Goal: Transaction & Acquisition: Purchase product/service

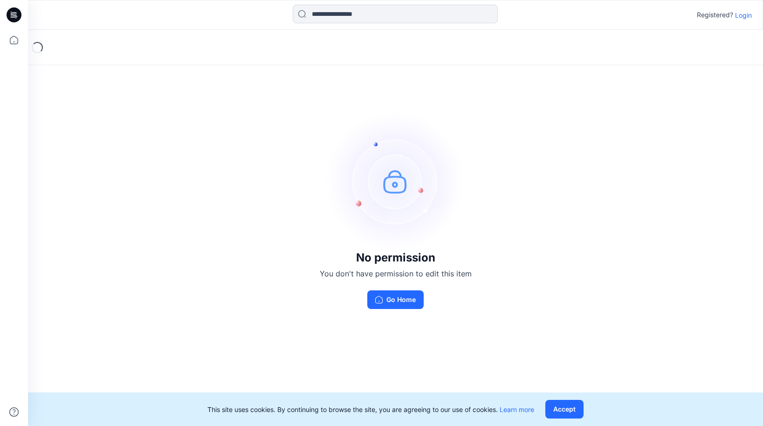
drag, startPoint x: 283, startPoint y: 215, endPoint x: 122, endPoint y: 42, distance: 236.2
click at [283, 215] on div "No permission You don't have permission to edit this item Go Home" at bounding box center [395, 210] width 735 height 361
click at [742, 13] on p "Login" at bounding box center [743, 15] width 17 height 10
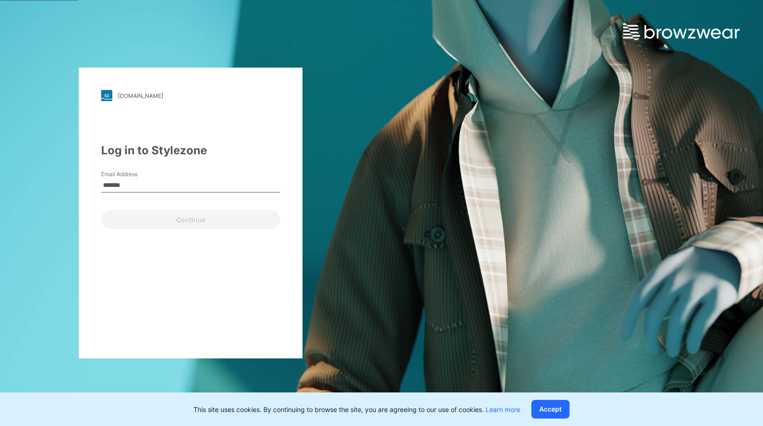
type input "**********"
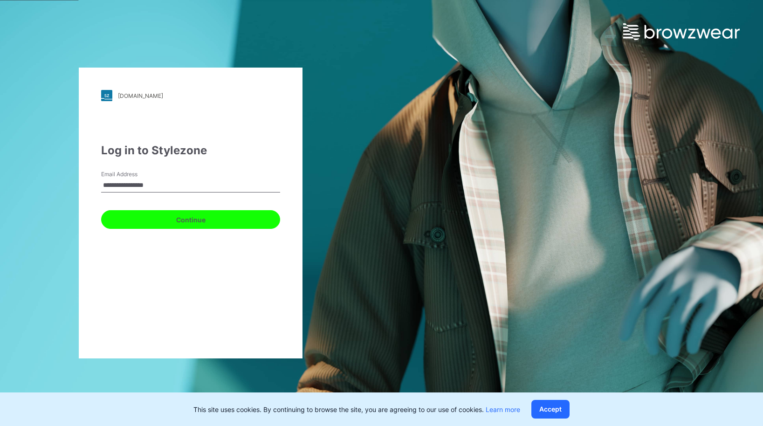
click at [160, 217] on button "Continue" at bounding box center [190, 219] width 179 height 19
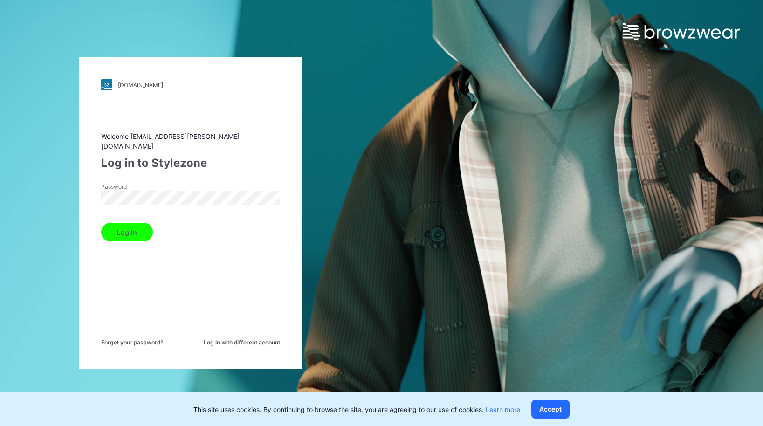
click at [127, 225] on button "Log in" at bounding box center [127, 232] width 52 height 19
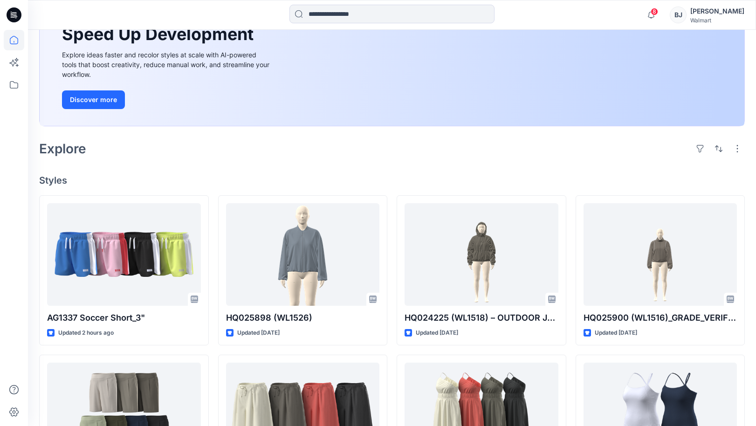
scroll to position [189, 0]
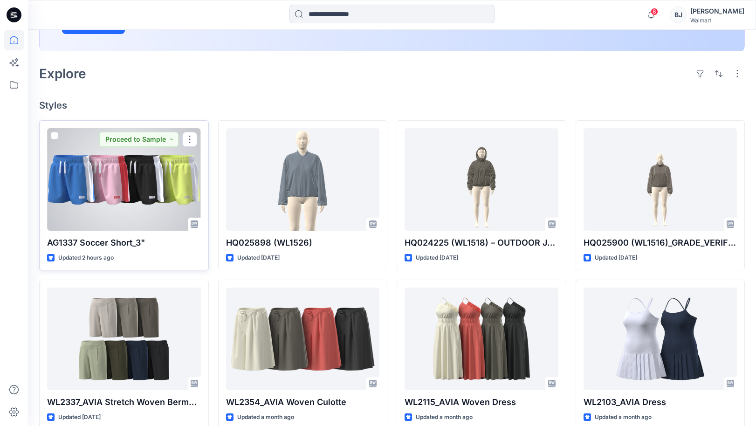
click at [114, 199] on div at bounding box center [124, 179] width 154 height 103
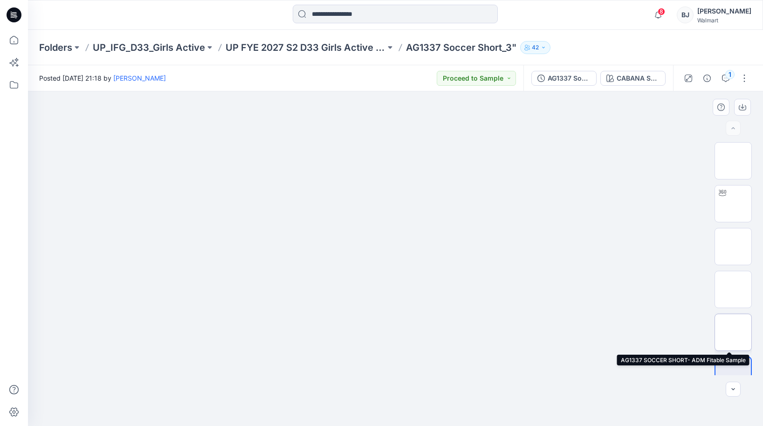
click at [733, 332] on img at bounding box center [733, 332] width 0 height 0
